Goal: Task Accomplishment & Management: Use online tool/utility

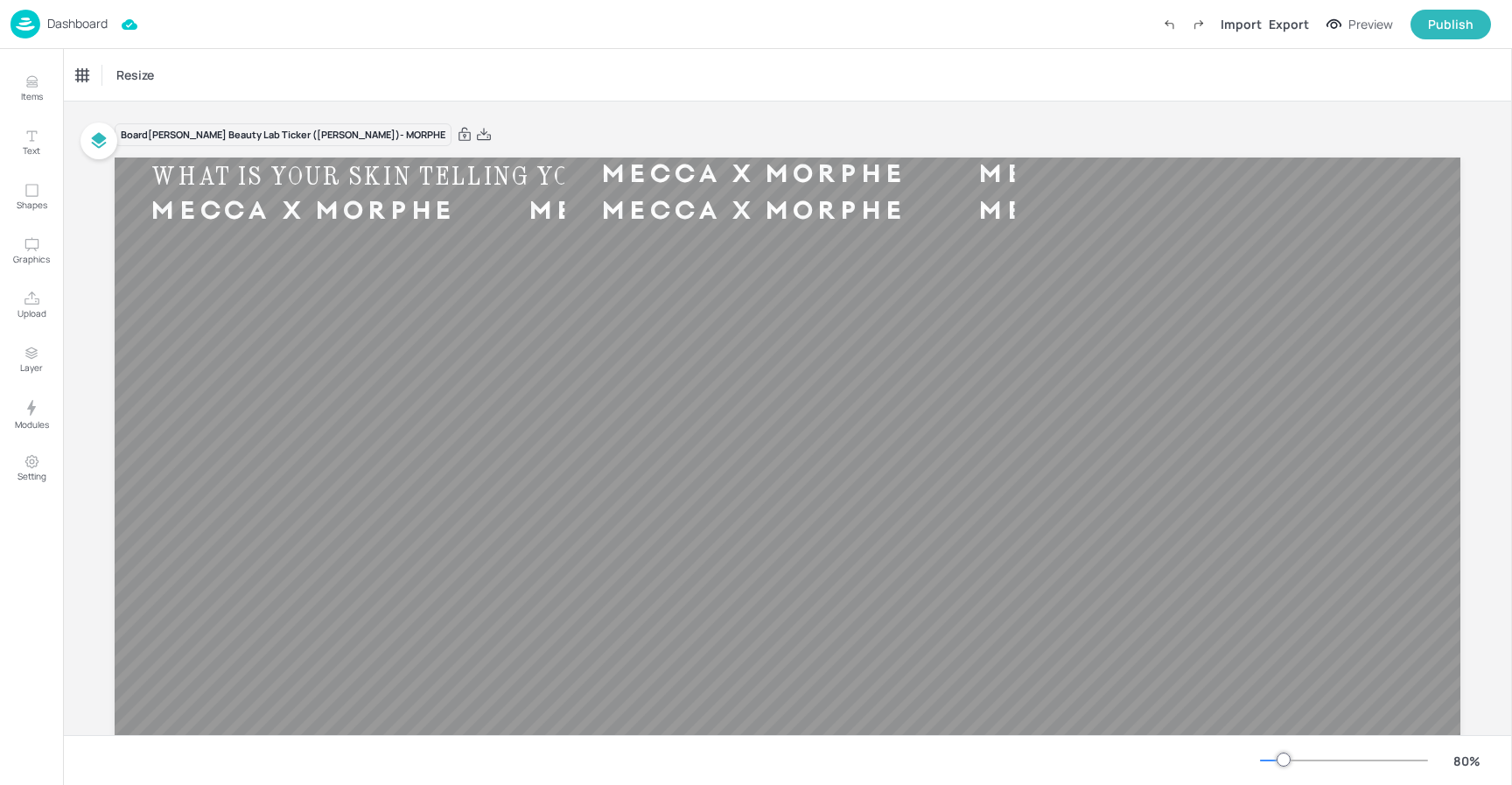
click at [30, 22] on img at bounding box center [25, 24] width 30 height 29
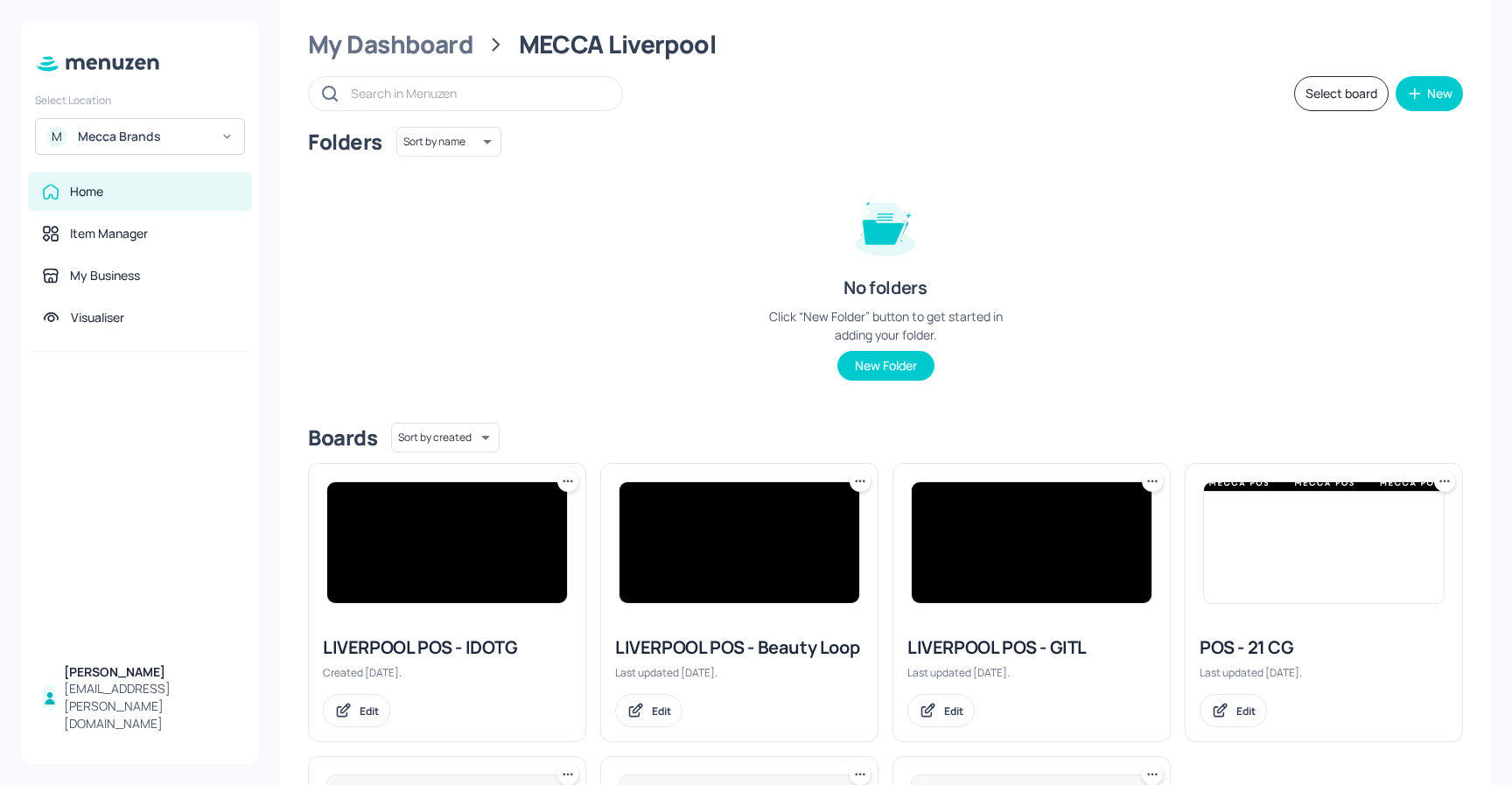
scroll to position [39, 0]
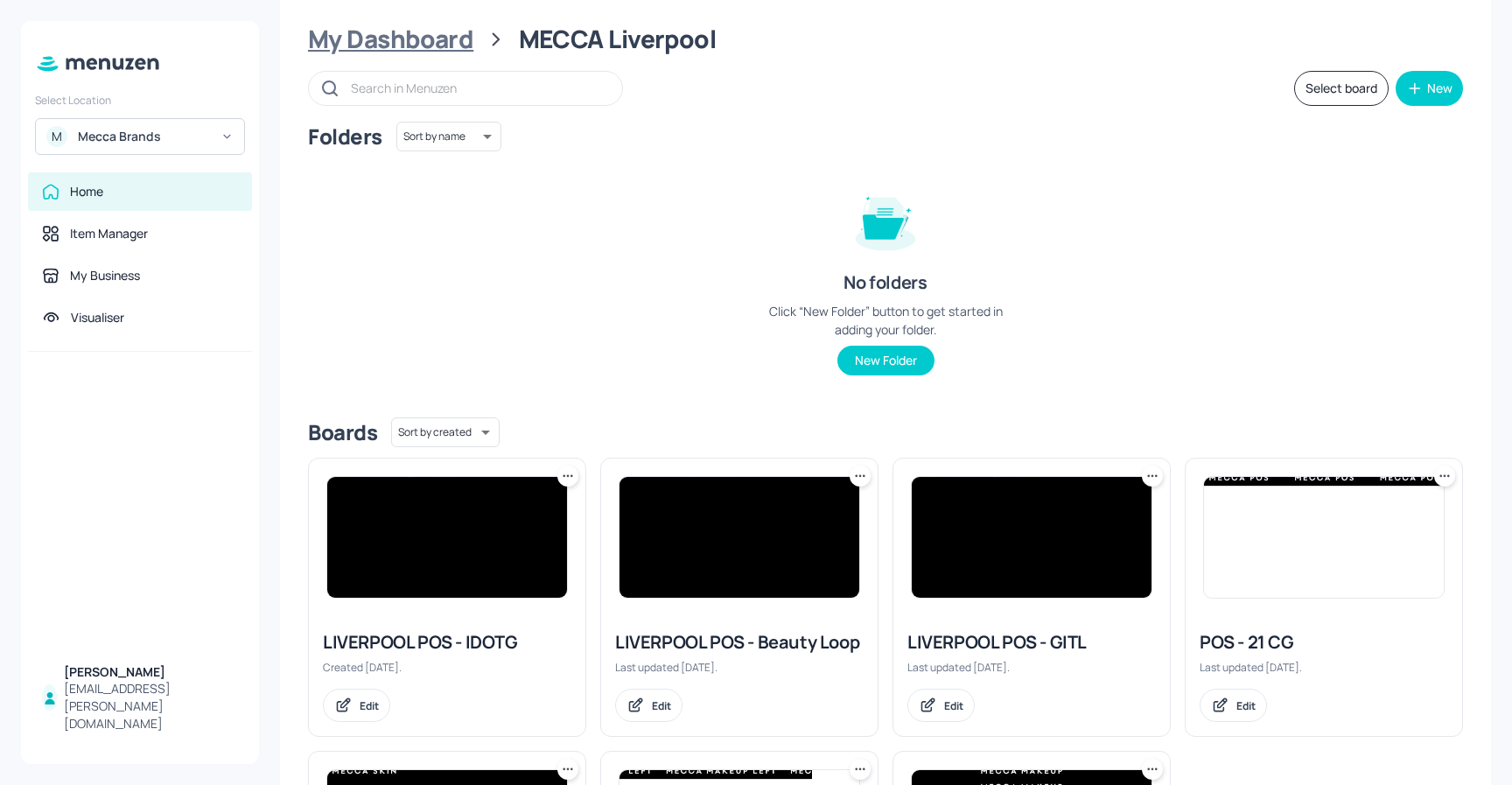
click at [423, 39] on div "My Dashboard" at bounding box center [390, 39] width 166 height 32
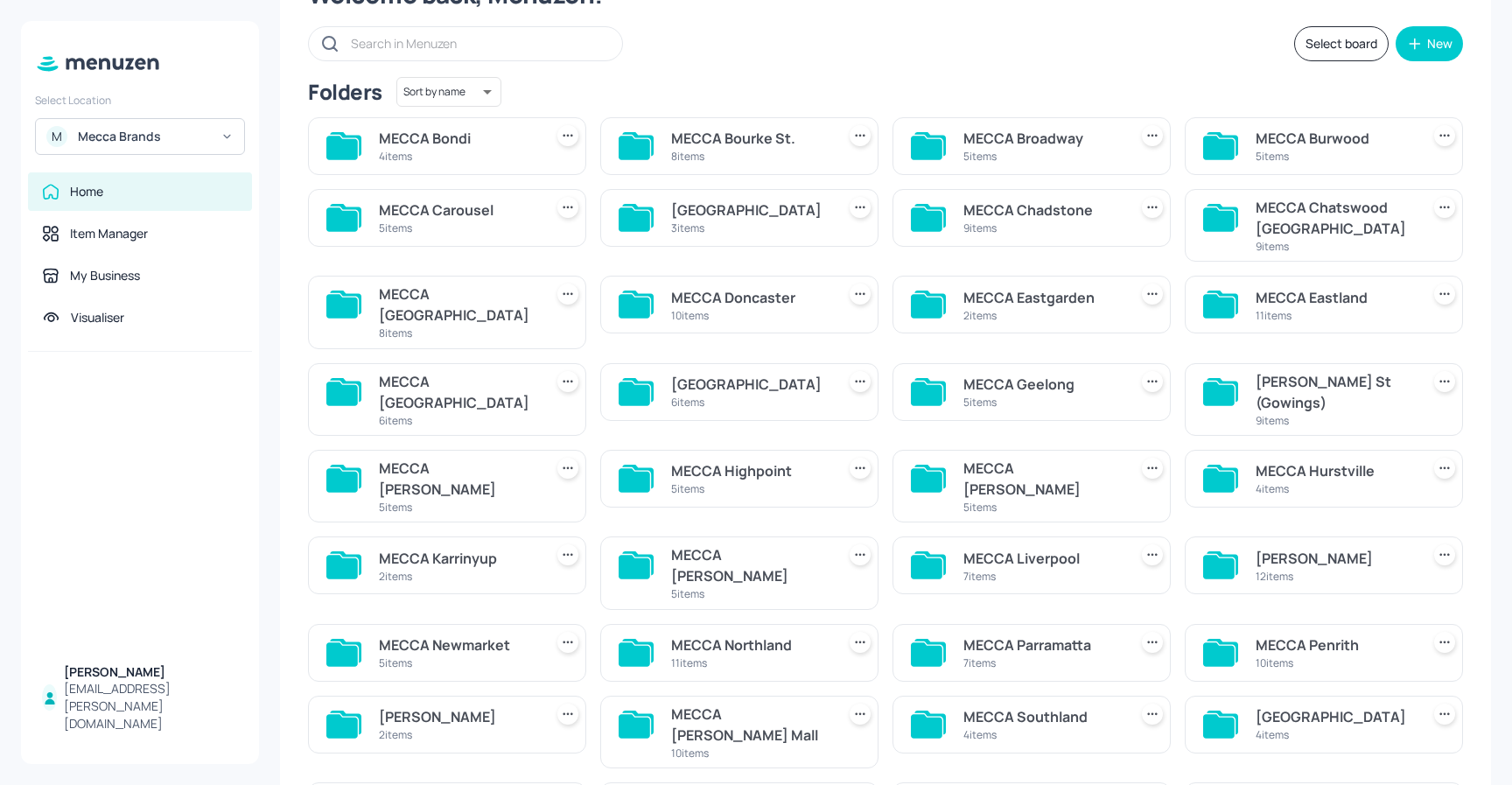
scroll to position [96, 0]
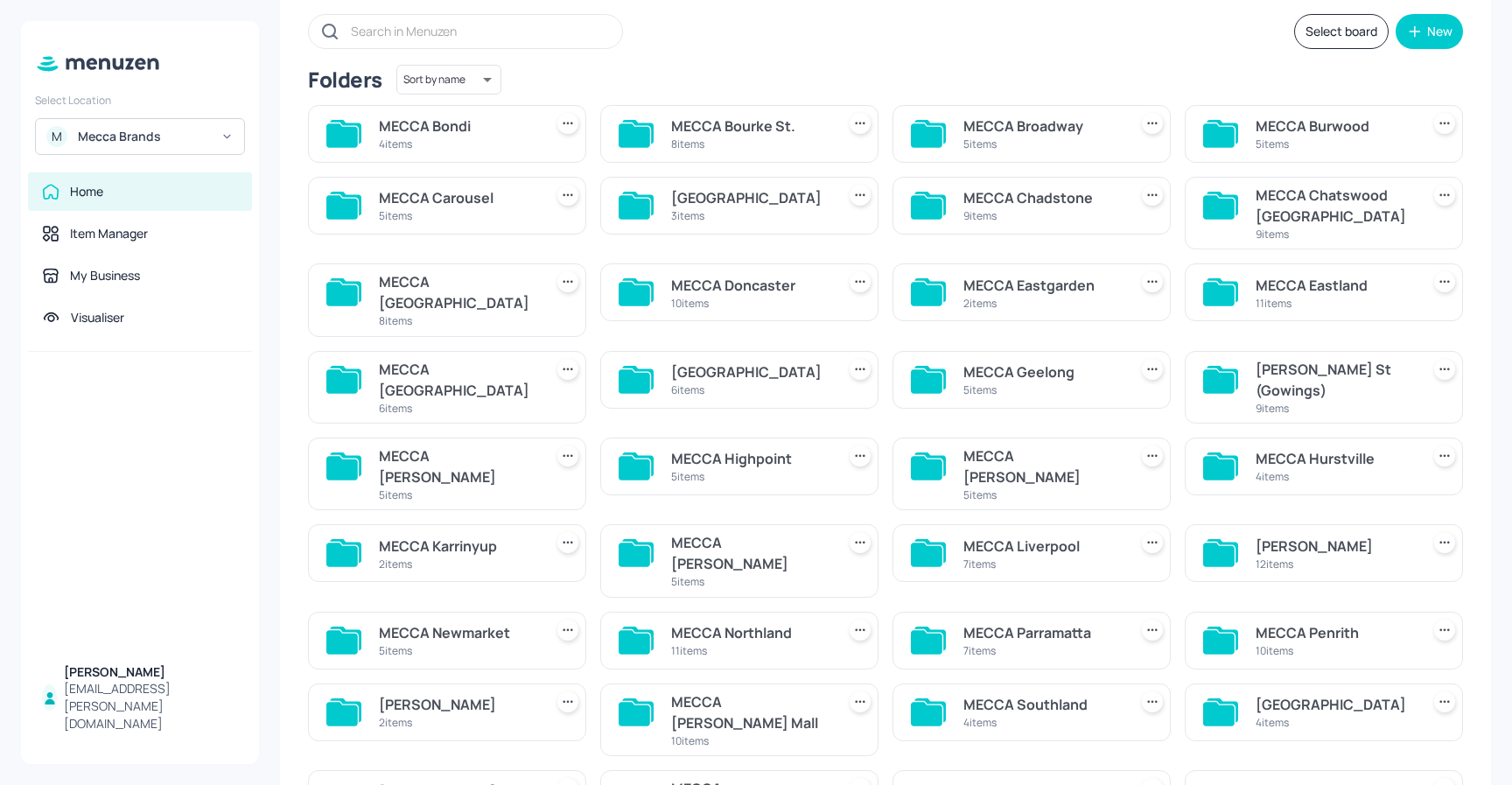
click at [754, 643] on div "11 items" at bounding box center [750, 650] width 158 height 15
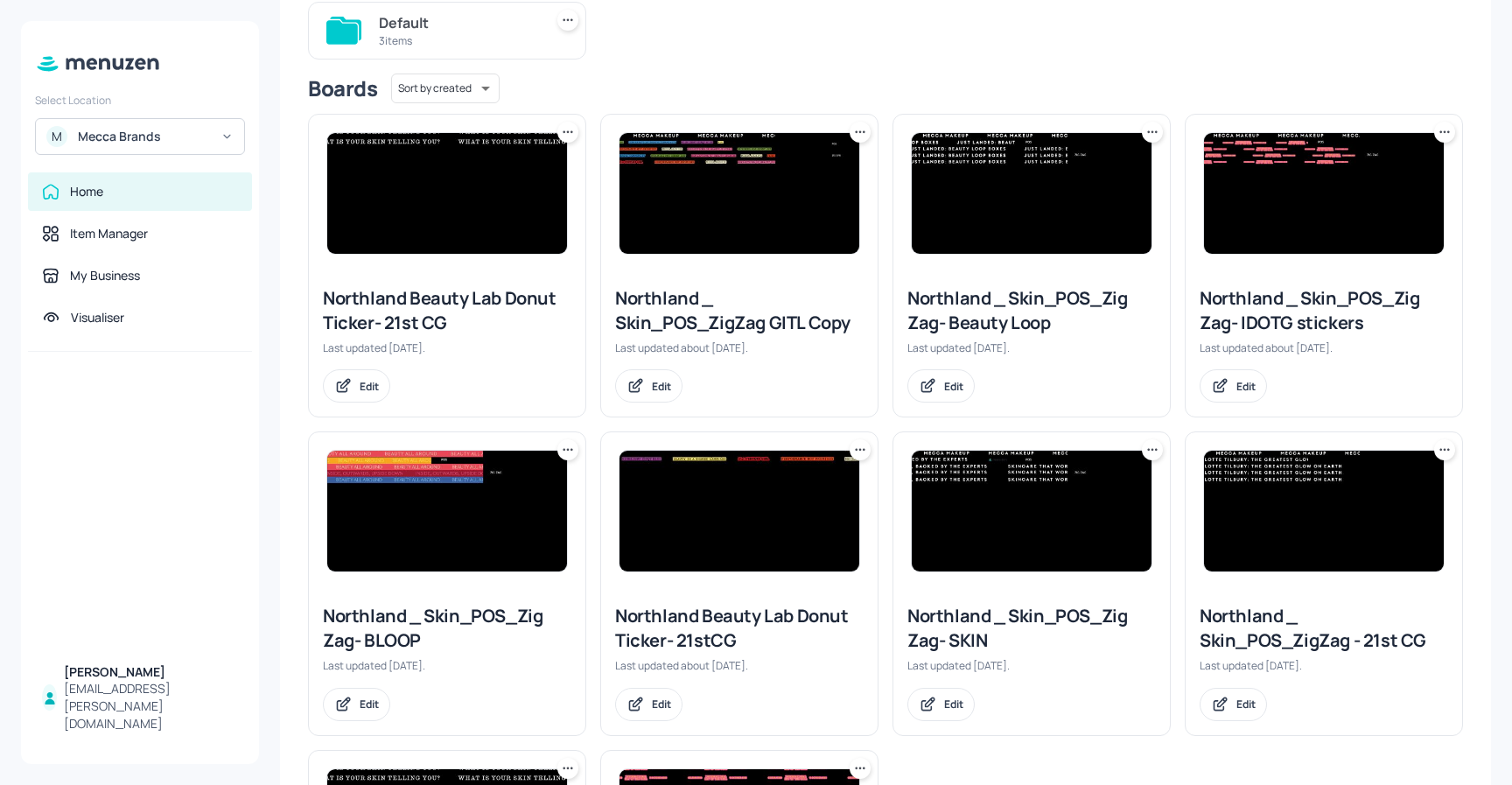
scroll to position [218, 0]
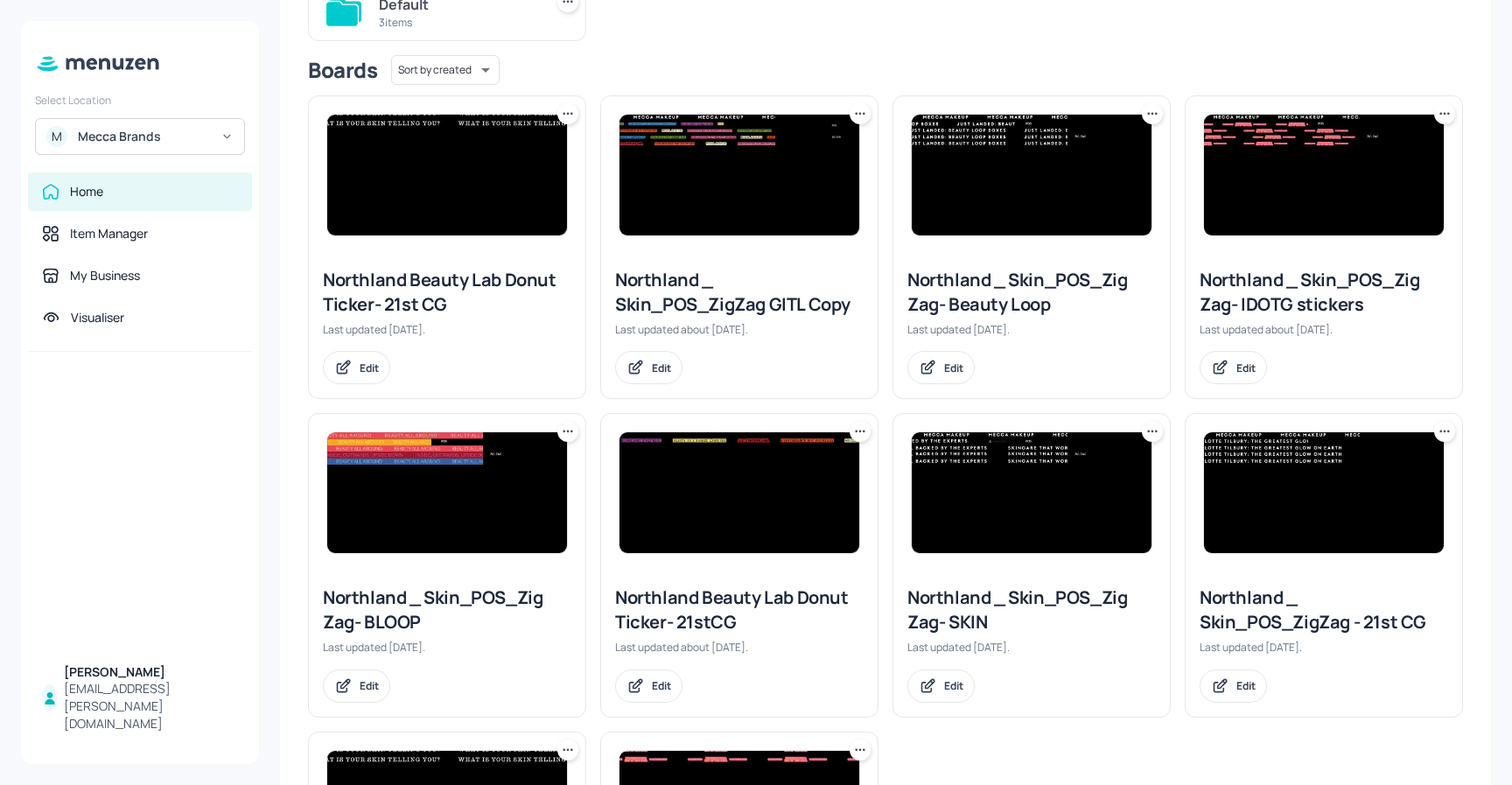
click at [1327, 173] on img at bounding box center [1324, 175] width 240 height 121
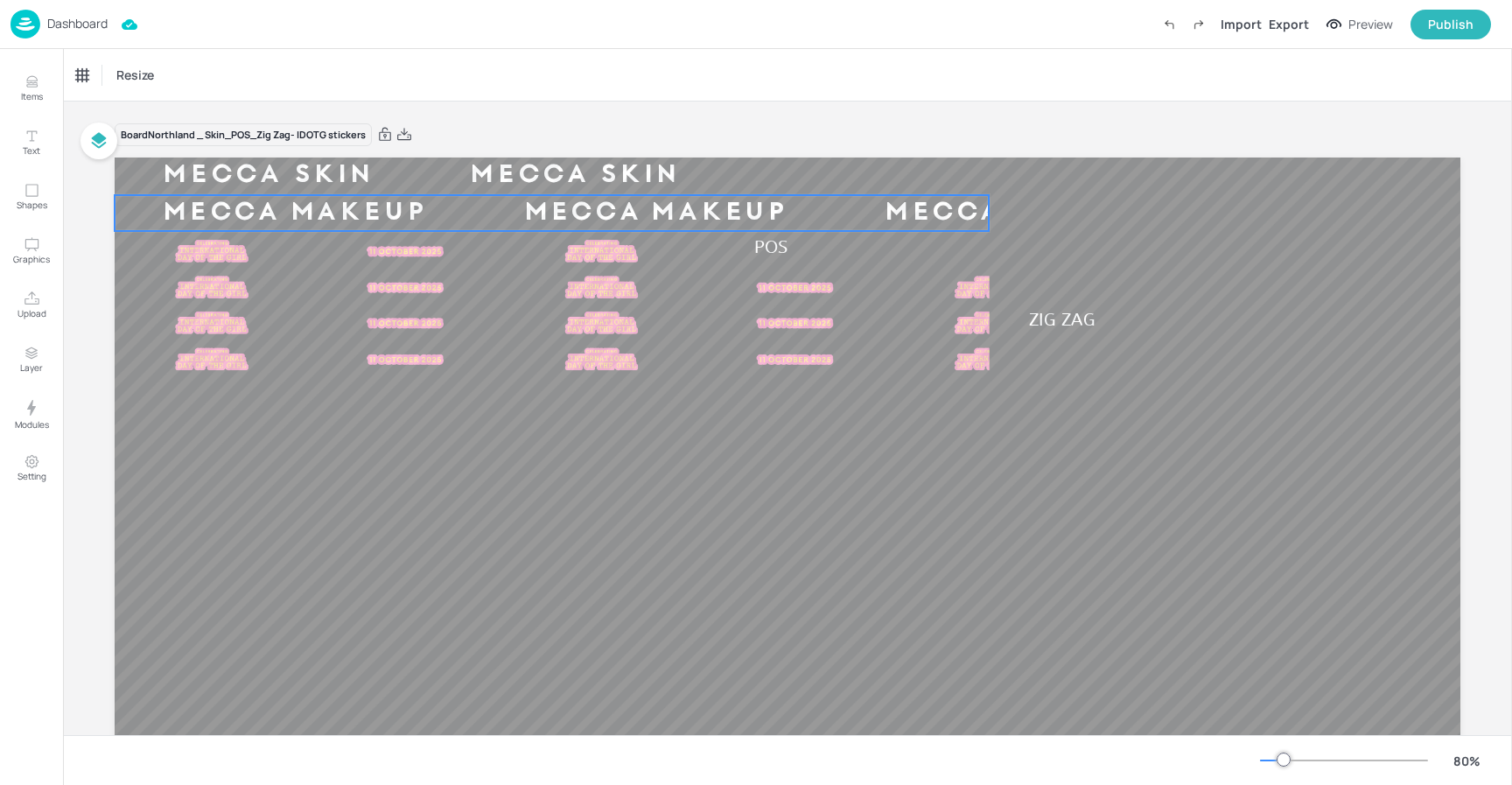
scroll to position [1, 0]
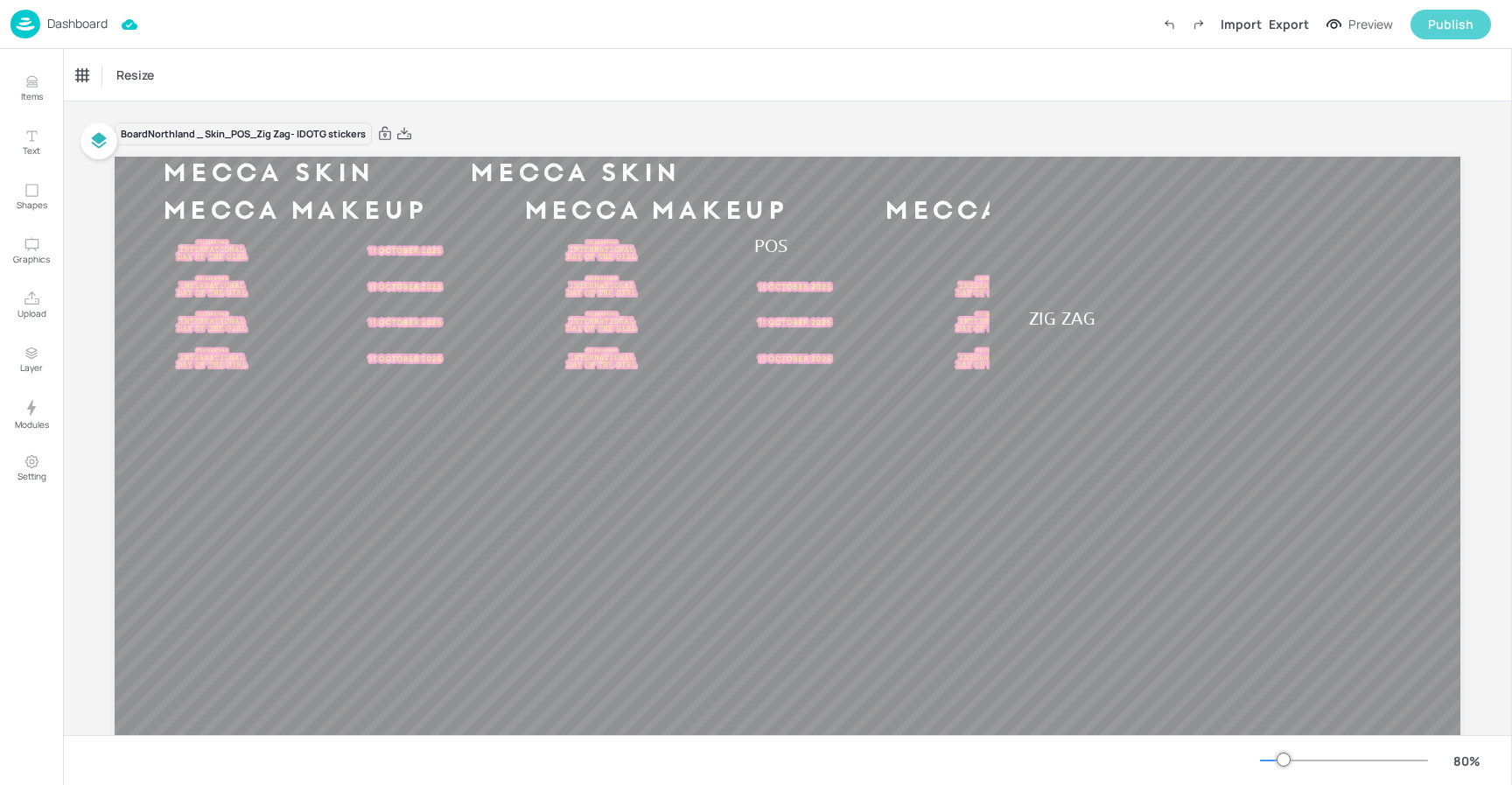
click at [1430, 31] on div "Publish" at bounding box center [1451, 25] width 46 height 19
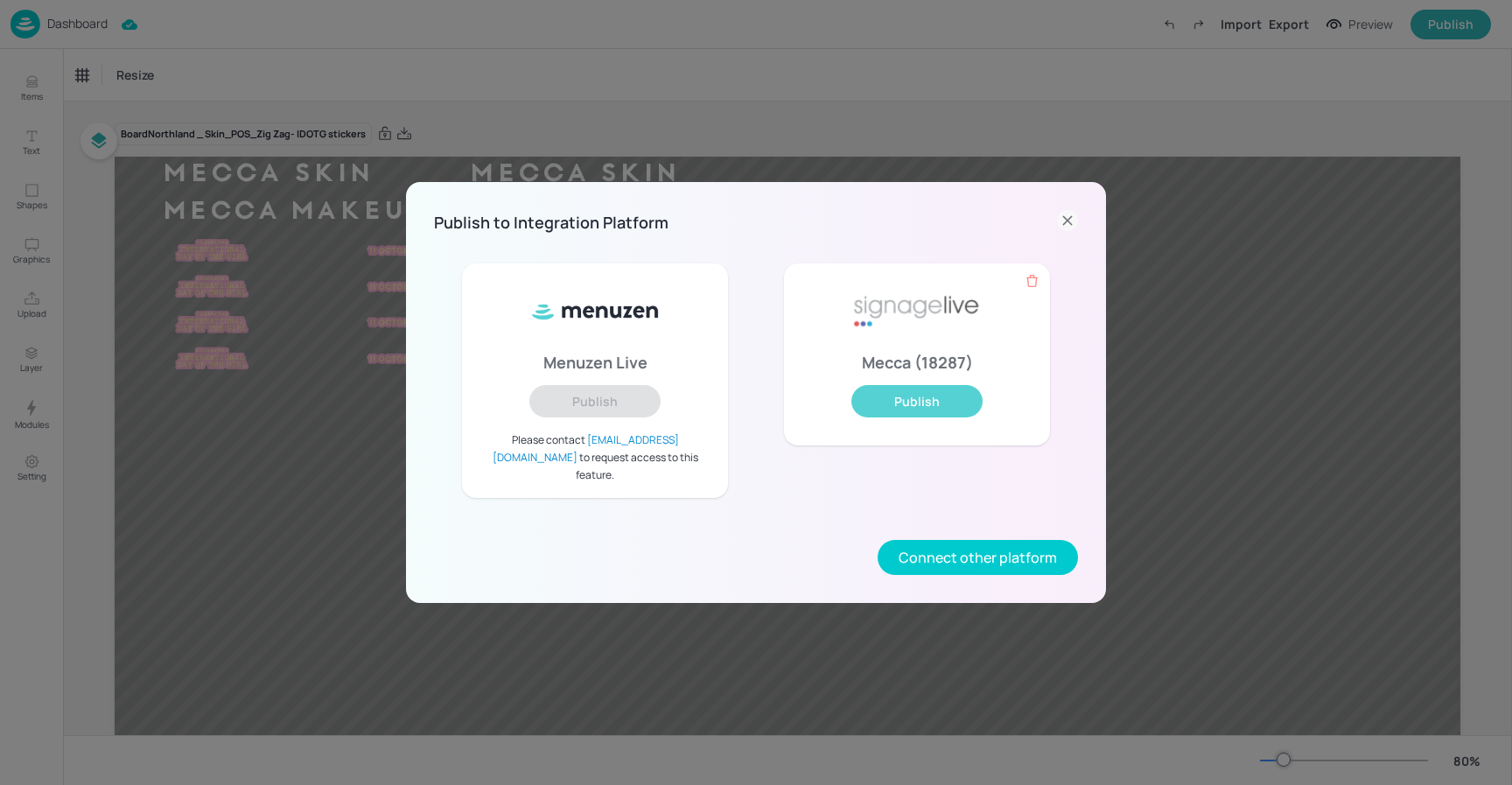
click at [893, 410] on button "Publish" at bounding box center [917, 400] width 131 height 32
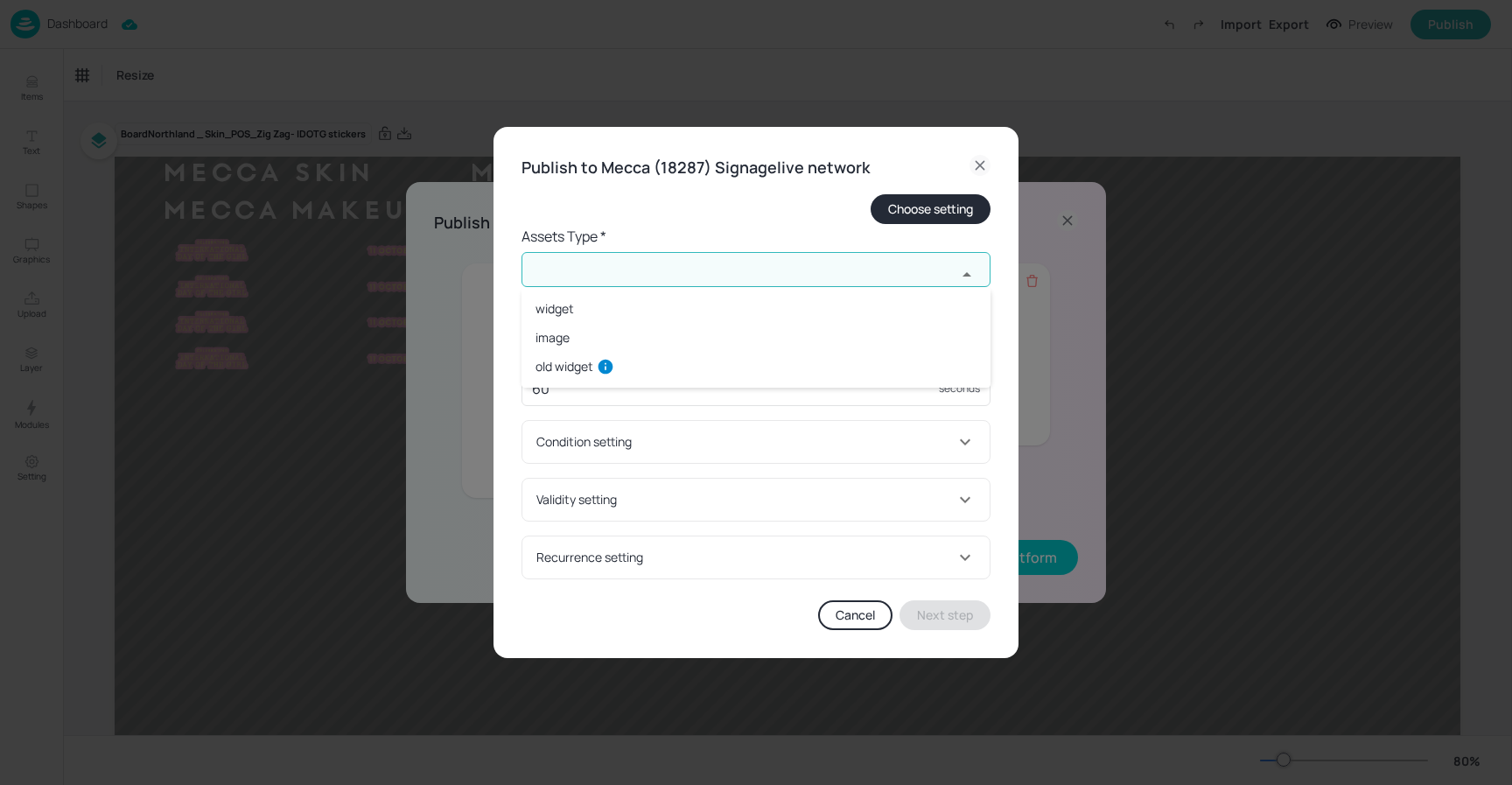
click at [586, 272] on input "text" at bounding box center [739, 270] width 435 height 35
drag, startPoint x: 578, startPoint y: 309, endPoint x: 584, endPoint y: 317, distance: 10.0
click at [578, 309] on li "widget" at bounding box center [756, 308] width 469 height 29
type input "widget"
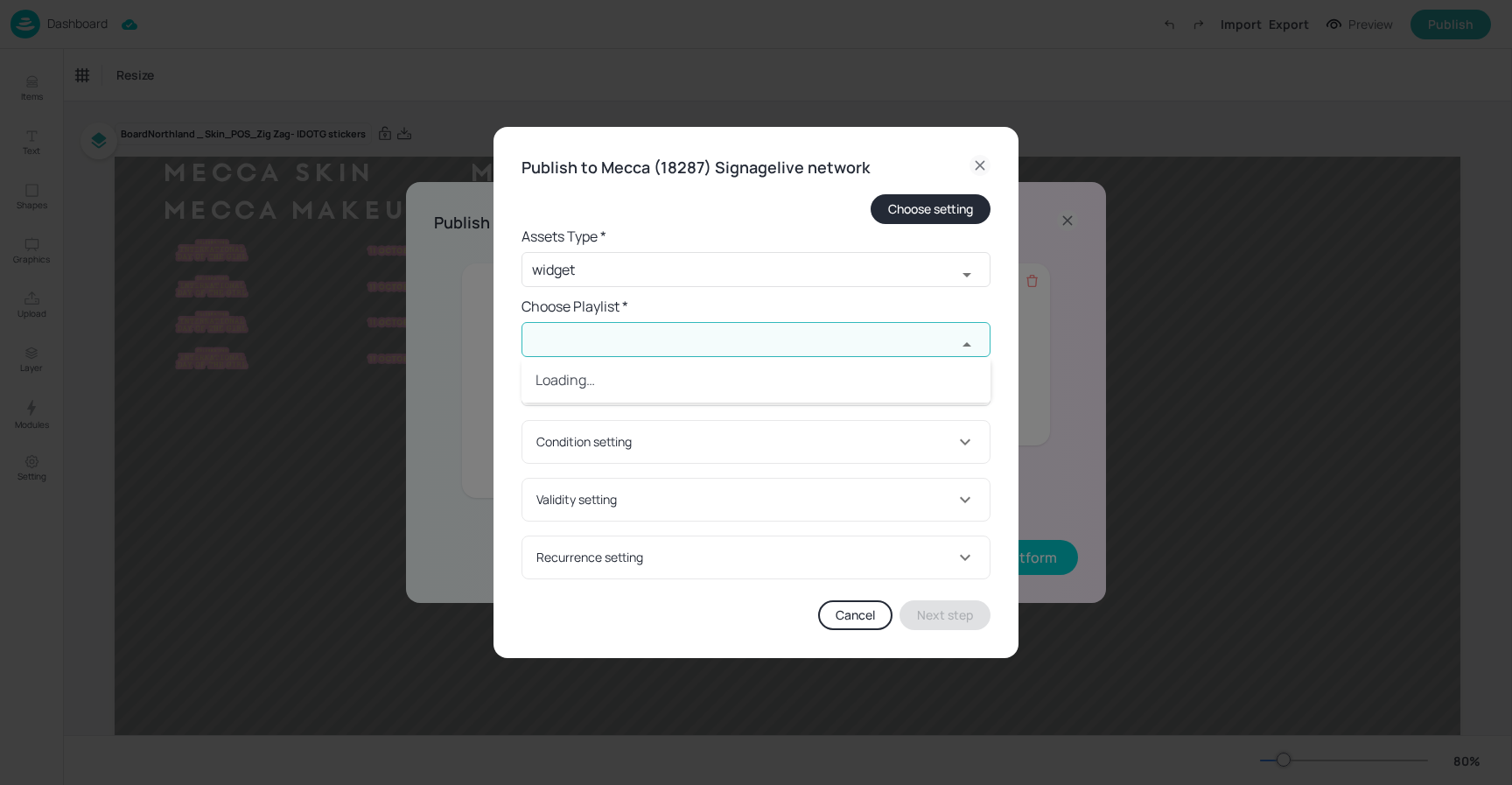
click at [589, 335] on input "text" at bounding box center [739, 339] width 435 height 35
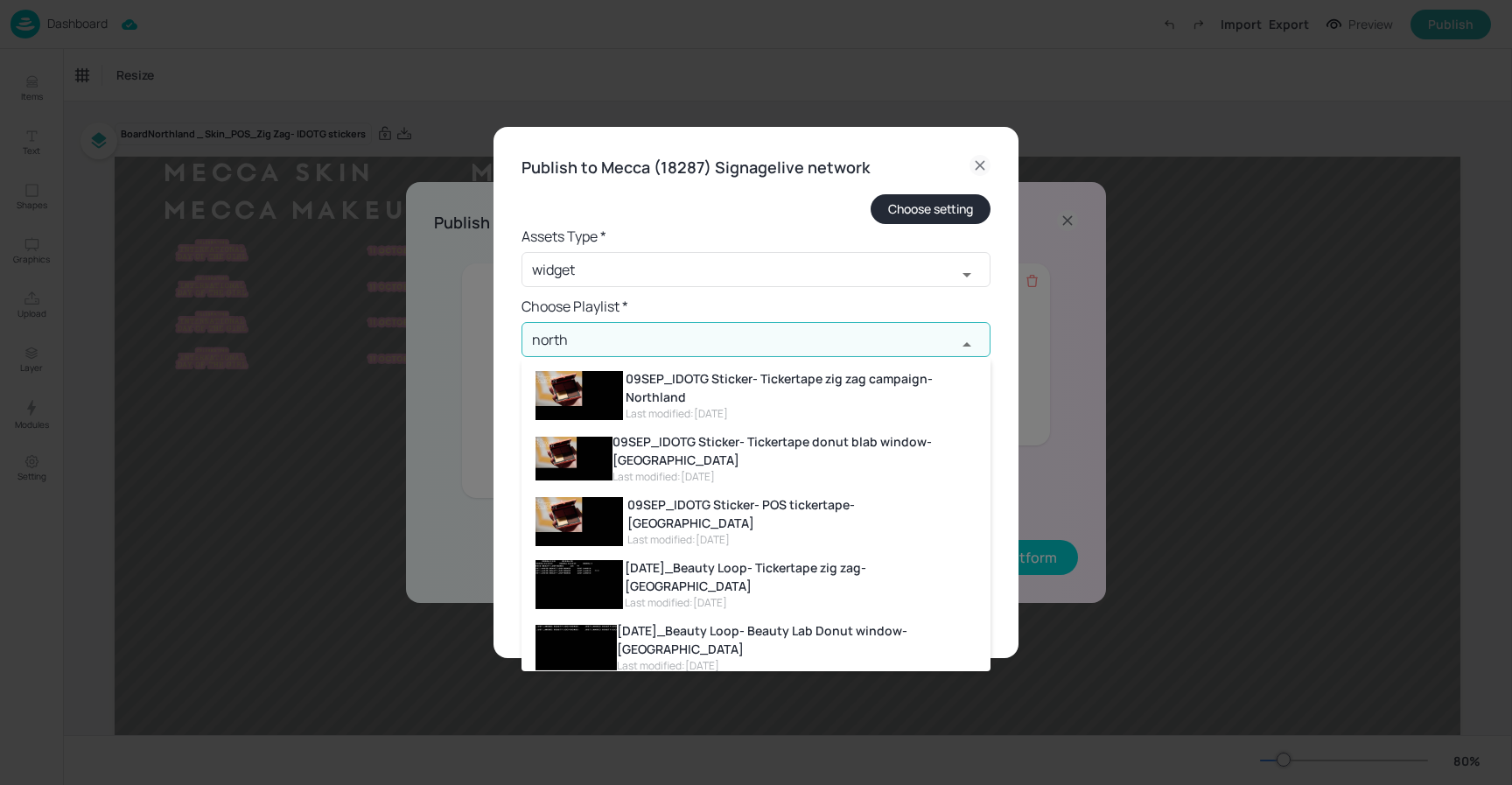
click at [749, 378] on div "09SEP_IDOTG Sticker- Tickertape zig zag campaign- Northland" at bounding box center [801, 387] width 351 height 37
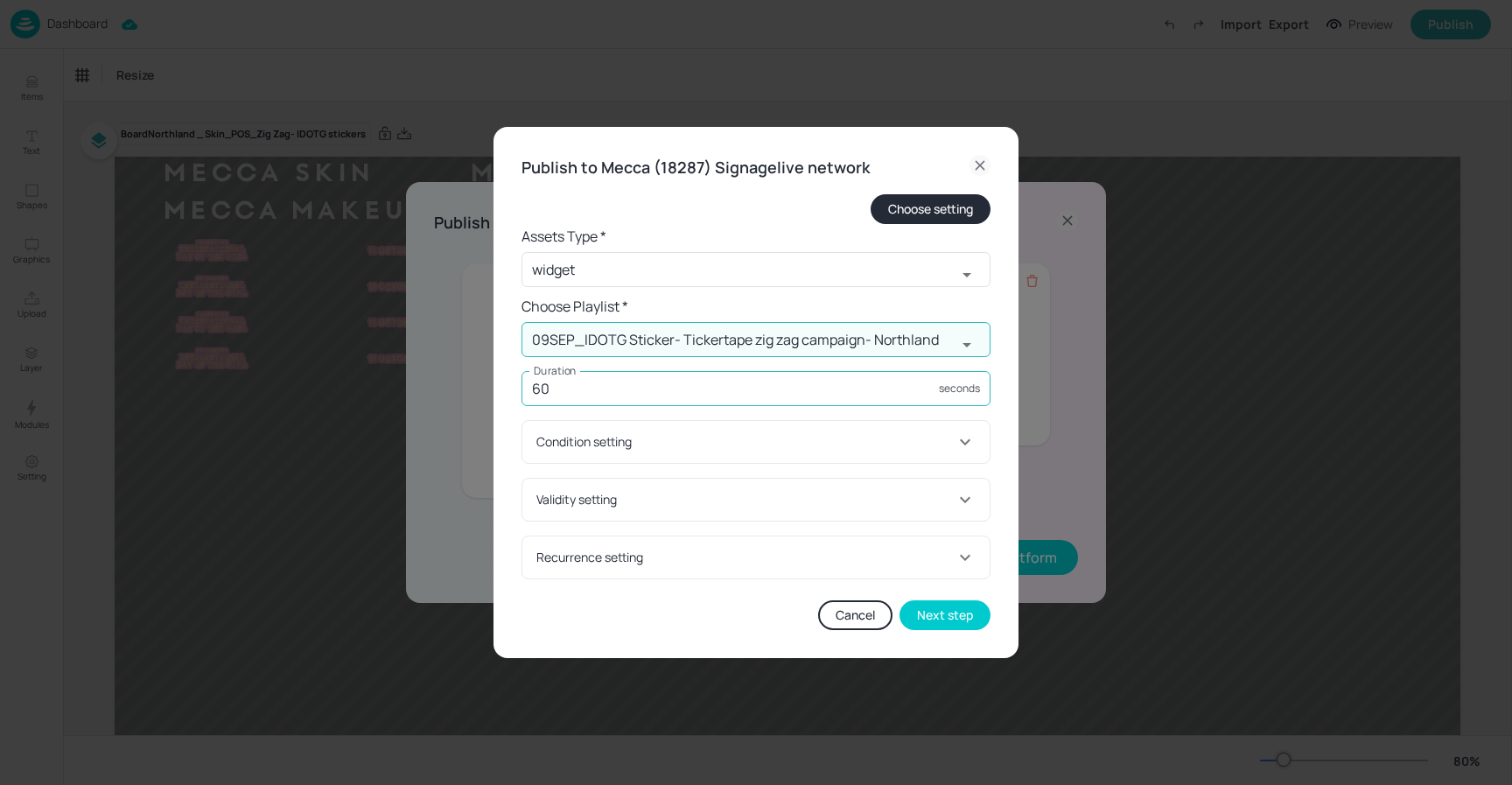
type input "09SEP_IDOTG Sticker- Tickertape zig zag campaign- Northland"
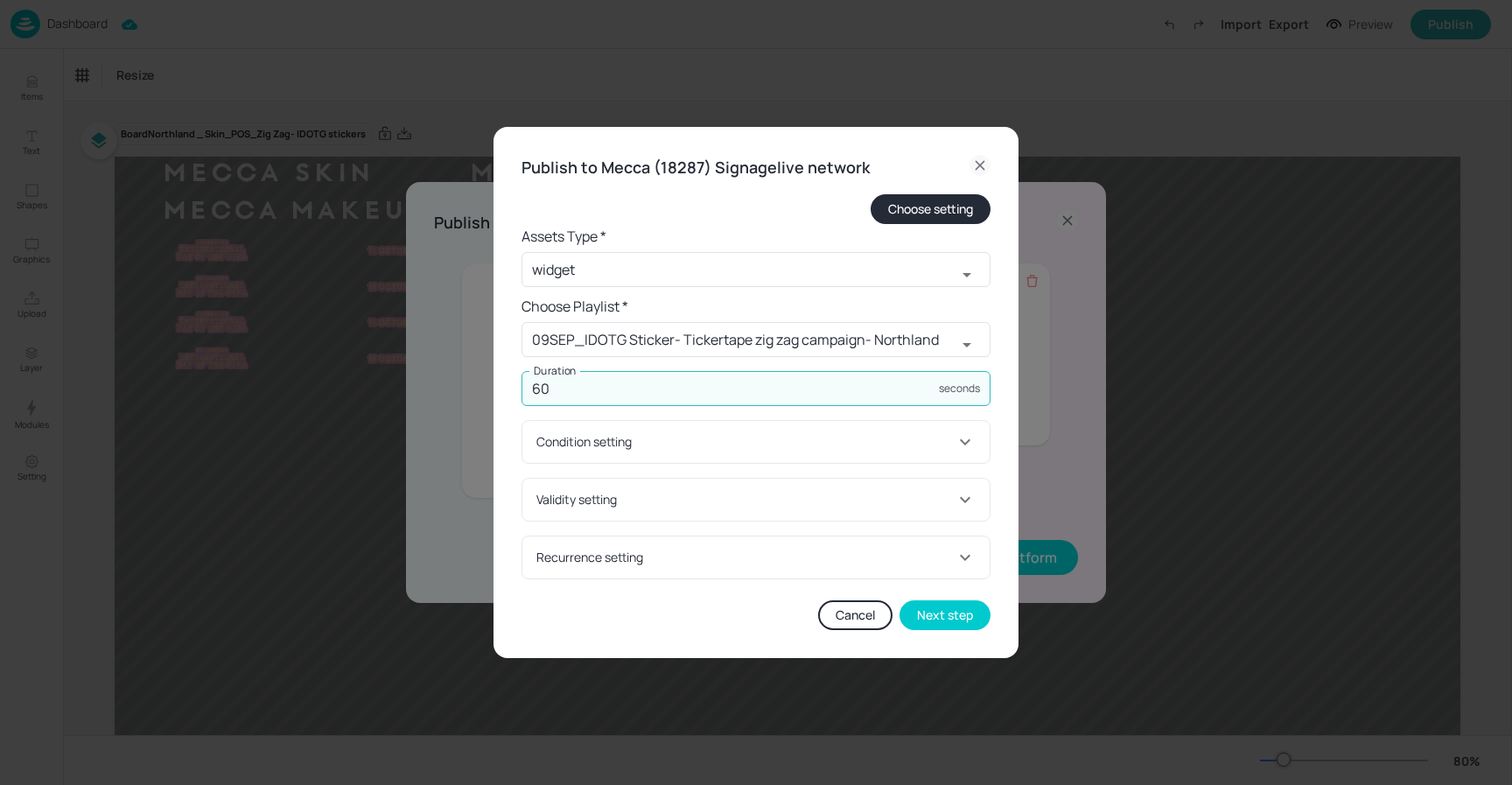
click at [632, 398] on input "60" at bounding box center [730, 388] width 417 height 35
type input "6000"
click at [969, 608] on button "Next step" at bounding box center [945, 615] width 91 height 30
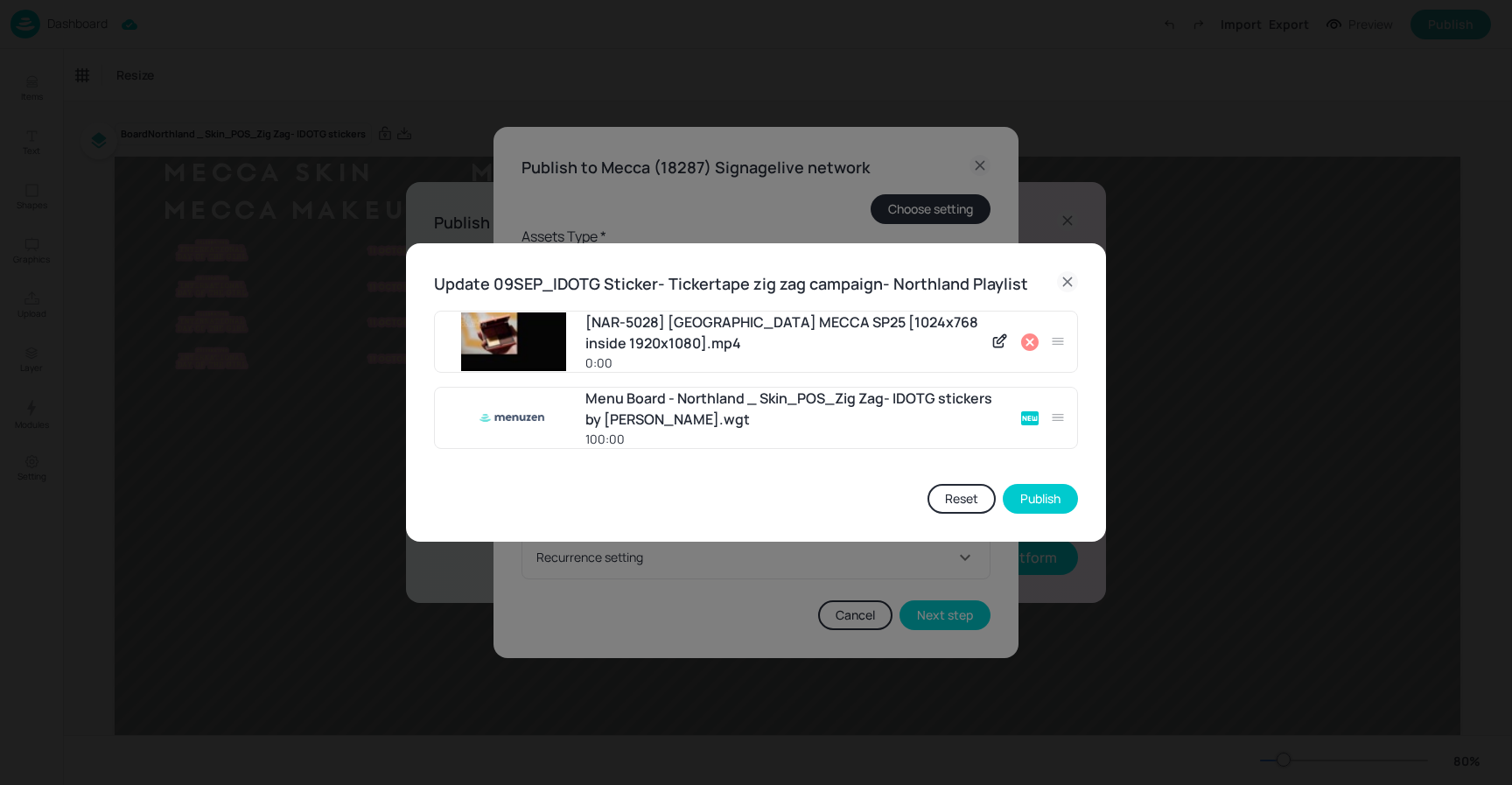
click at [1026, 348] on icon at bounding box center [1030, 342] width 18 height 18
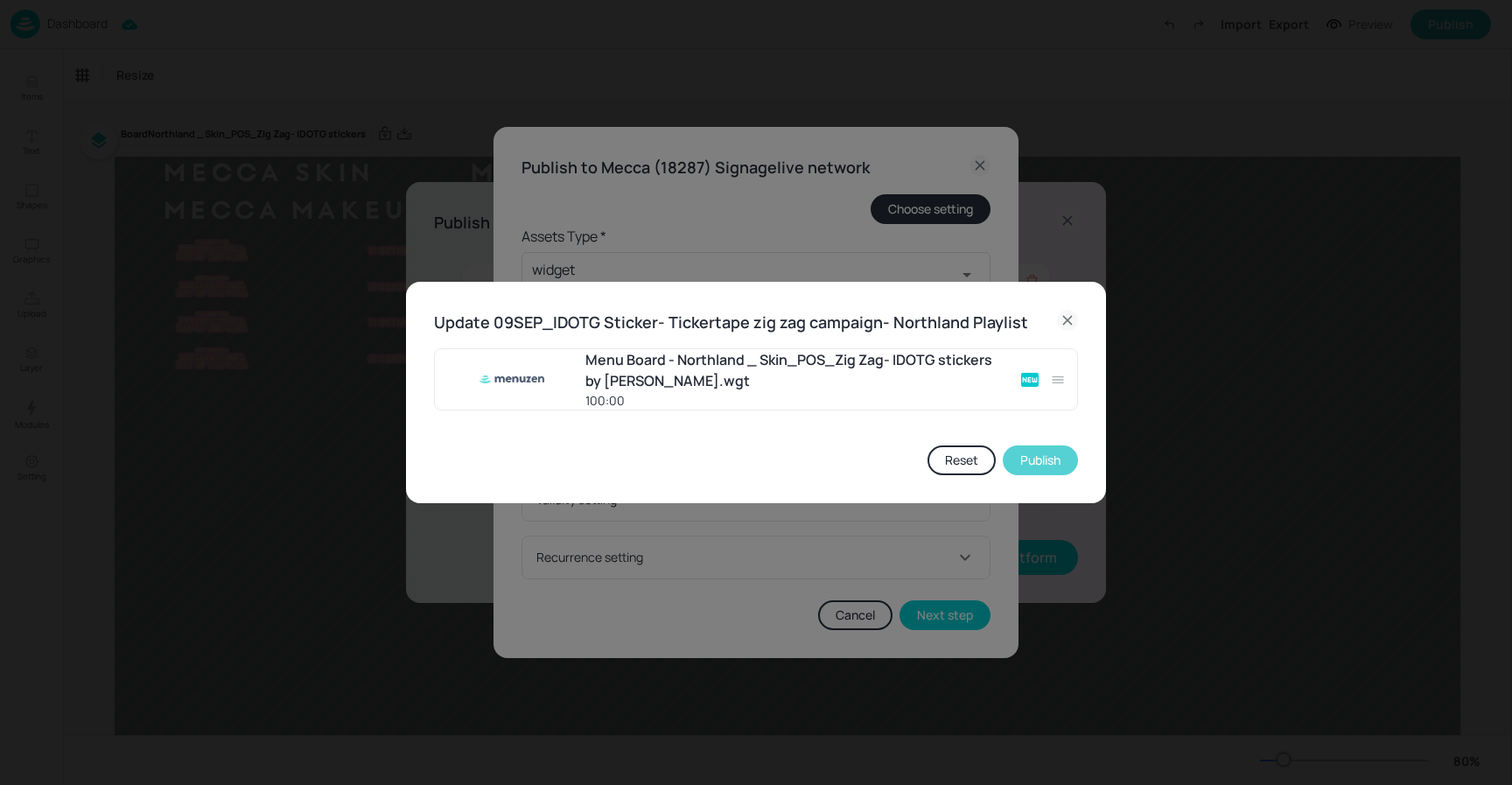
click at [1042, 457] on button "Publish" at bounding box center [1040, 460] width 75 height 30
